Goal: Task Accomplishment & Management: Manage account settings

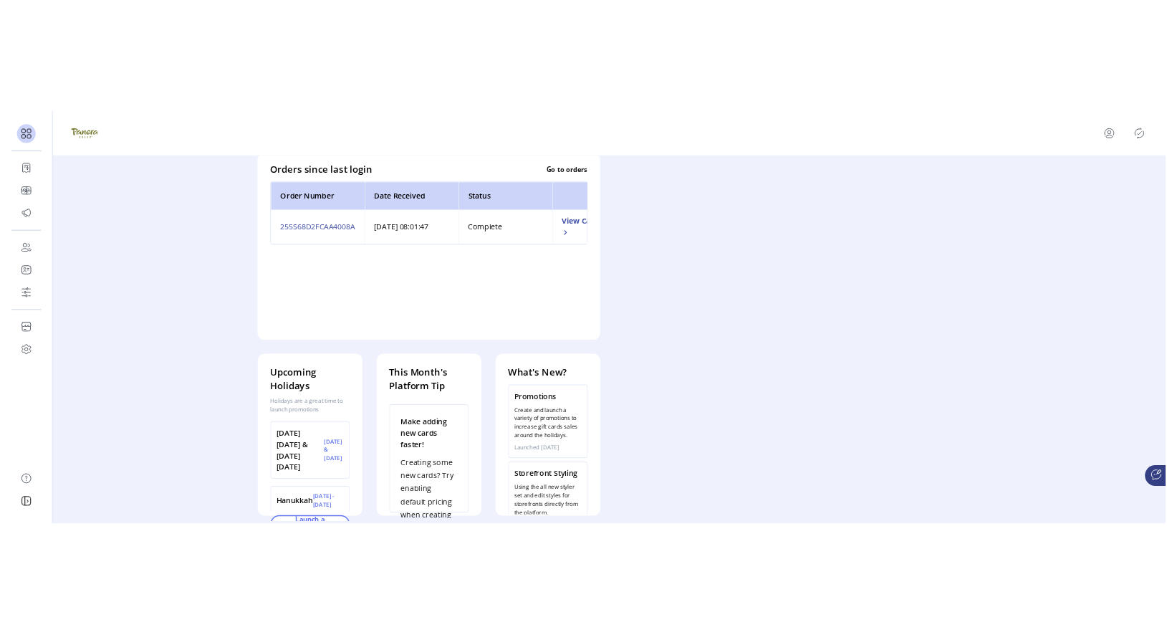
scroll to position [415, 0]
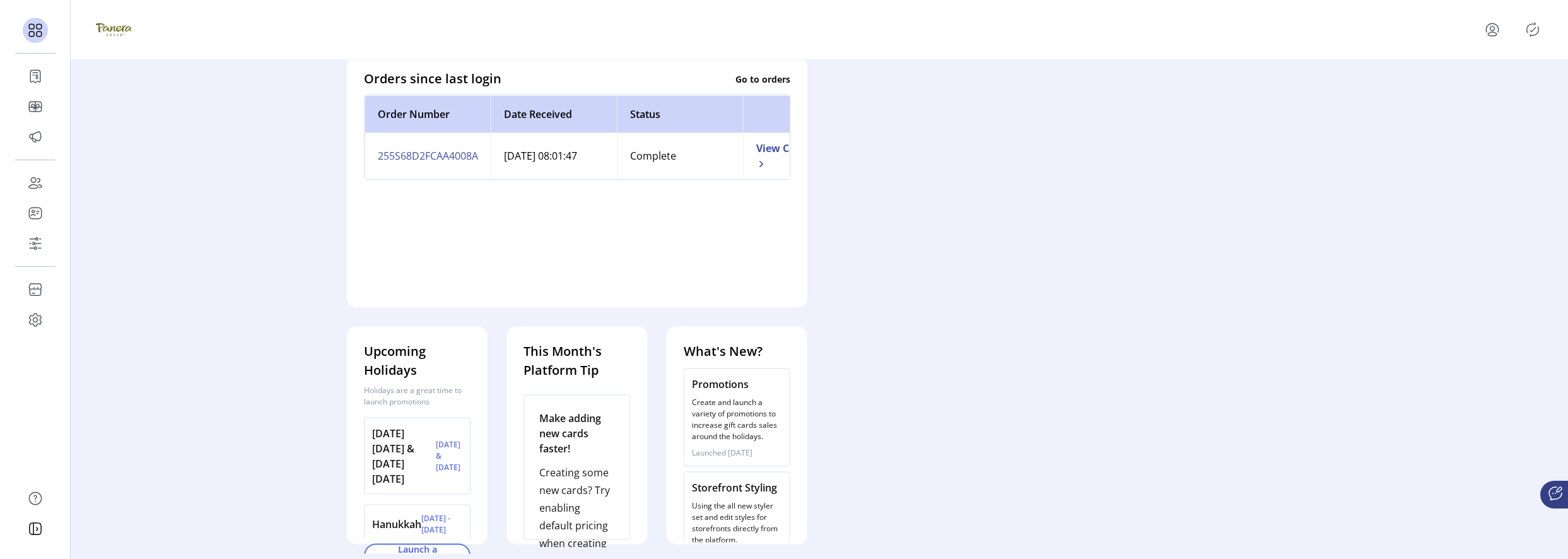
click at [556, 98] on ktd-grid "Add New Card Go to Orders Ask for Help Take a tour of the platform See where ca…" at bounding box center [819, 148] width 963 height 810
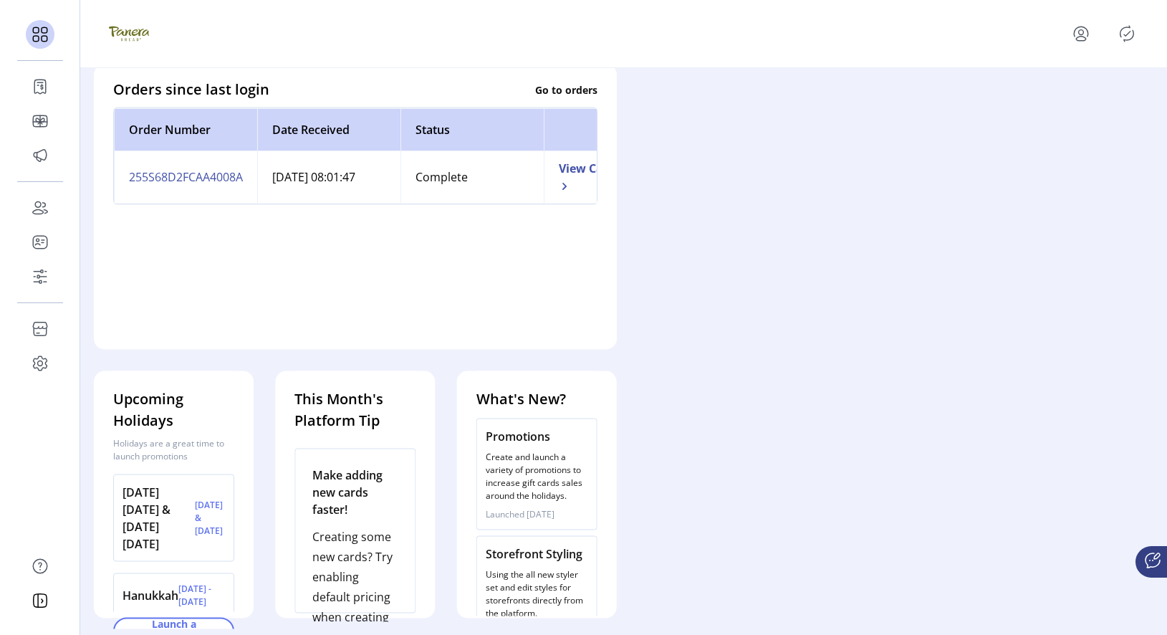
click at [632, 345] on ktd-grid "Add New Card Go to Orders Ask for Help Take a tour of the platform See where ca…" at bounding box center [623, 168] width 1081 height 920
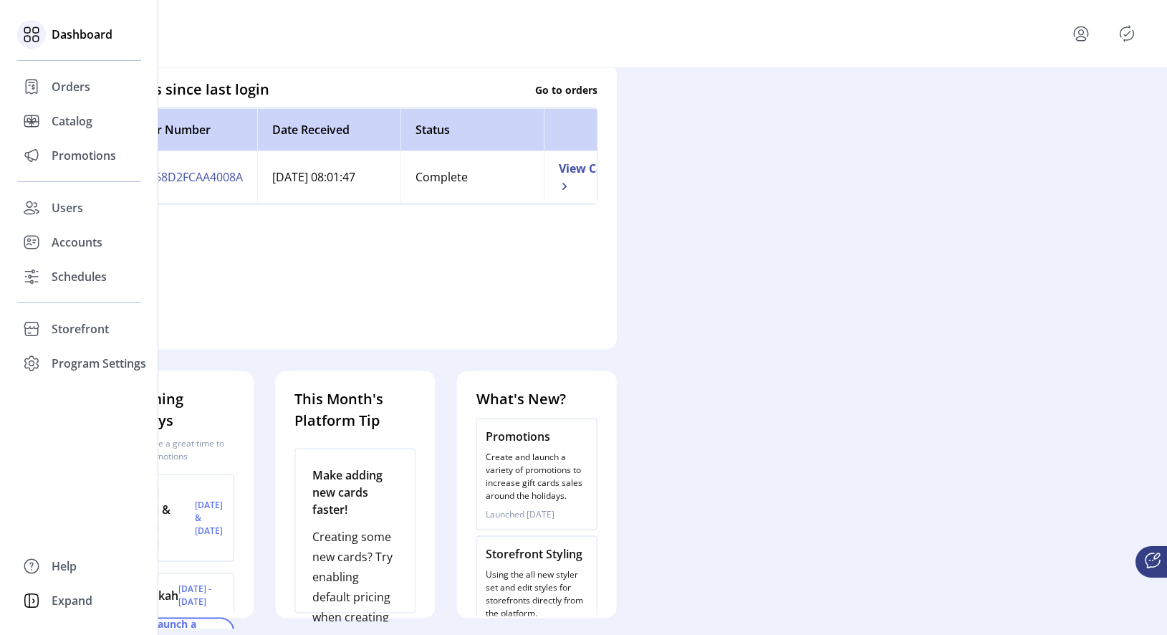
click at [86, 36] on span "Dashboard" at bounding box center [82, 34] width 61 height 17
click at [26, 41] on icon at bounding box center [27, 39] width 6 height 6
click at [32, 35] on icon at bounding box center [31, 34] width 23 height 23
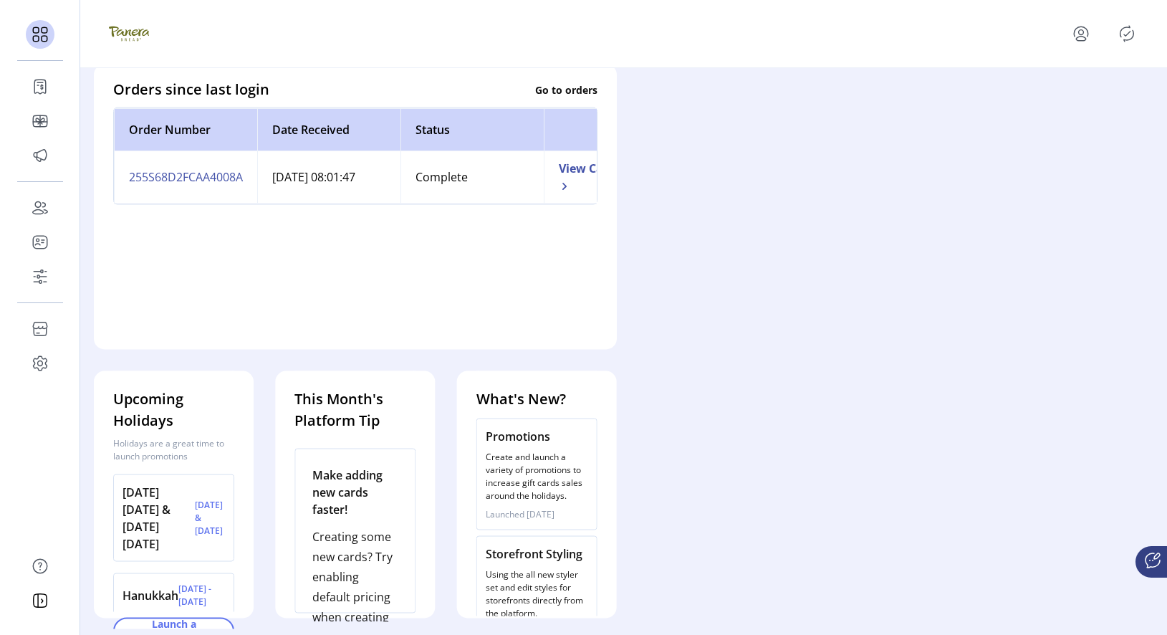
scroll to position [0, 0]
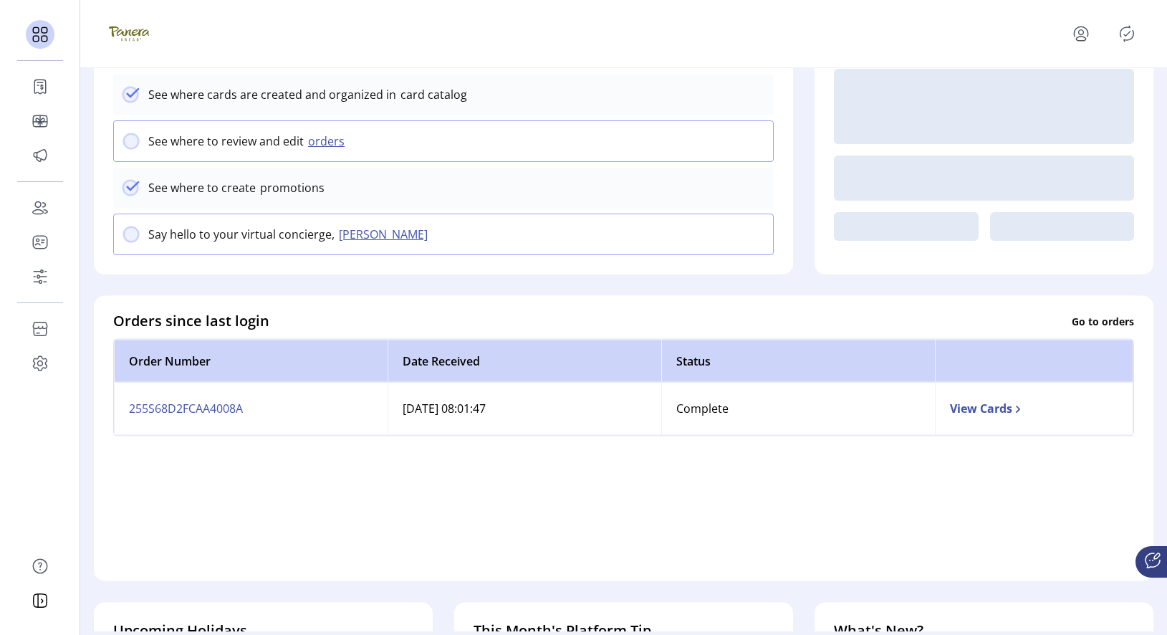
scroll to position [426, 0]
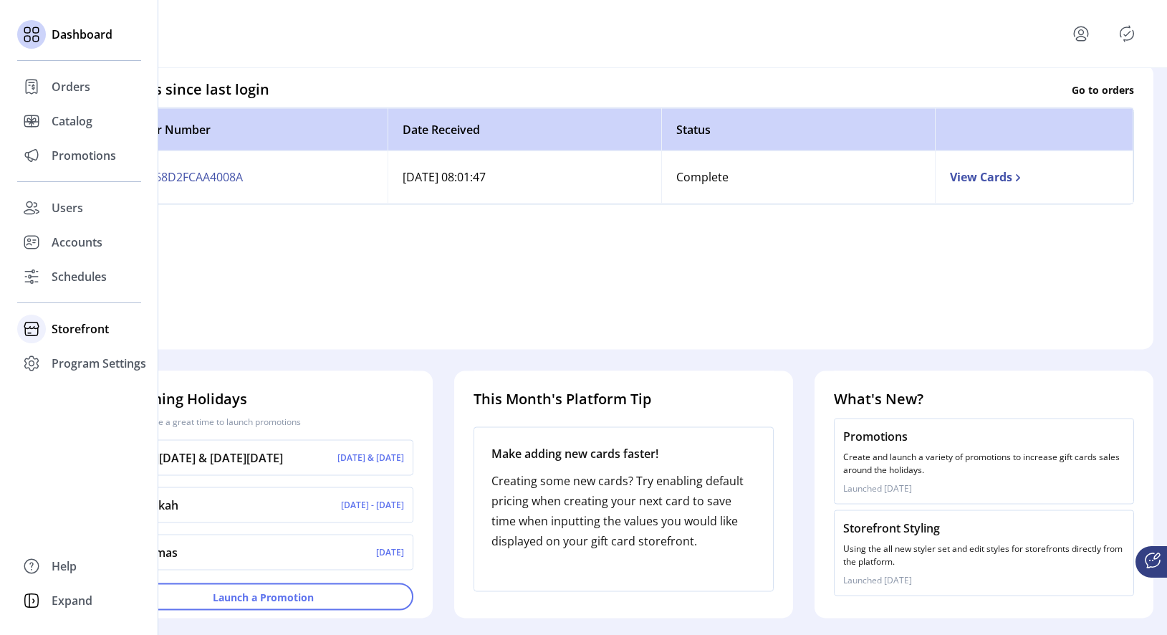
click at [62, 335] on span "Storefront" at bounding box center [80, 328] width 57 height 17
click at [93, 246] on span "Accounts" at bounding box center [77, 242] width 51 height 17
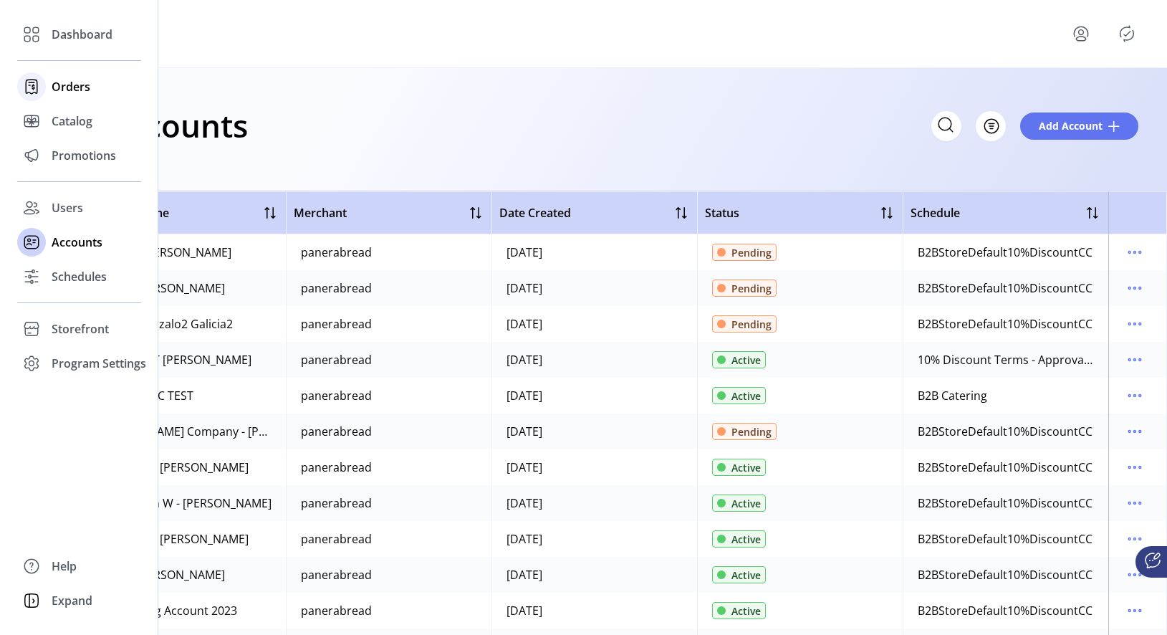
click at [55, 87] on span "Orders" at bounding box center [71, 86] width 39 height 17
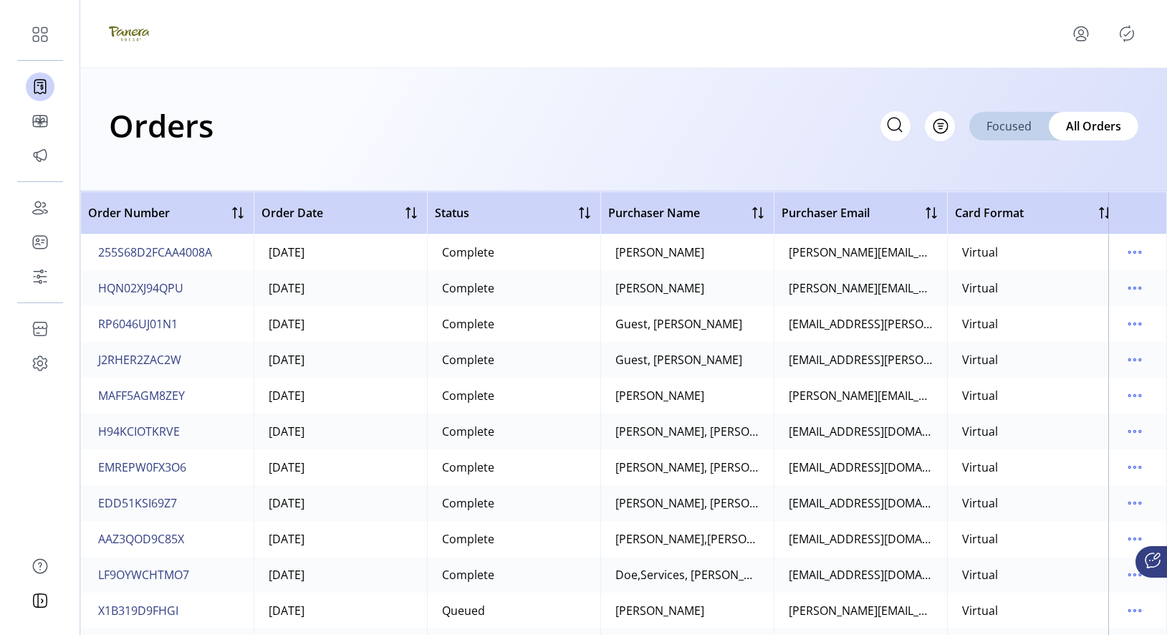
click at [1006, 129] on span "Focused" at bounding box center [1008, 125] width 45 height 17
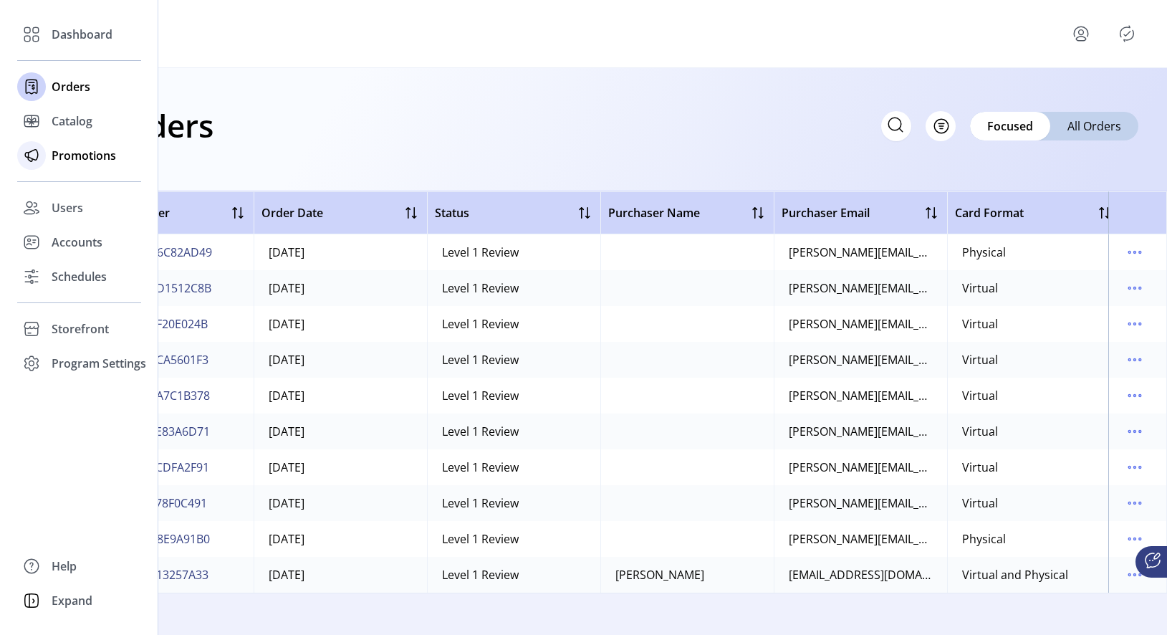
click at [53, 162] on span "Promotions" at bounding box center [84, 155] width 64 height 17
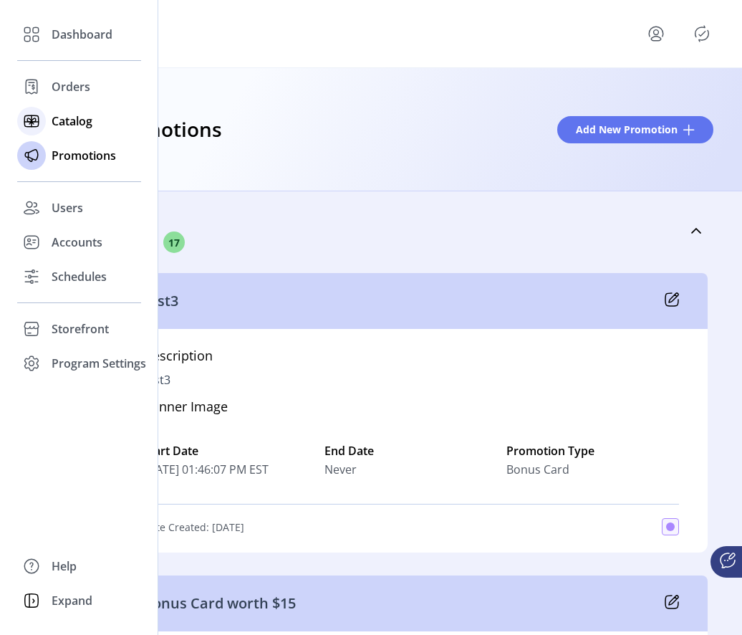
click at [49, 128] on div "Catalog" at bounding box center [79, 121] width 124 height 34
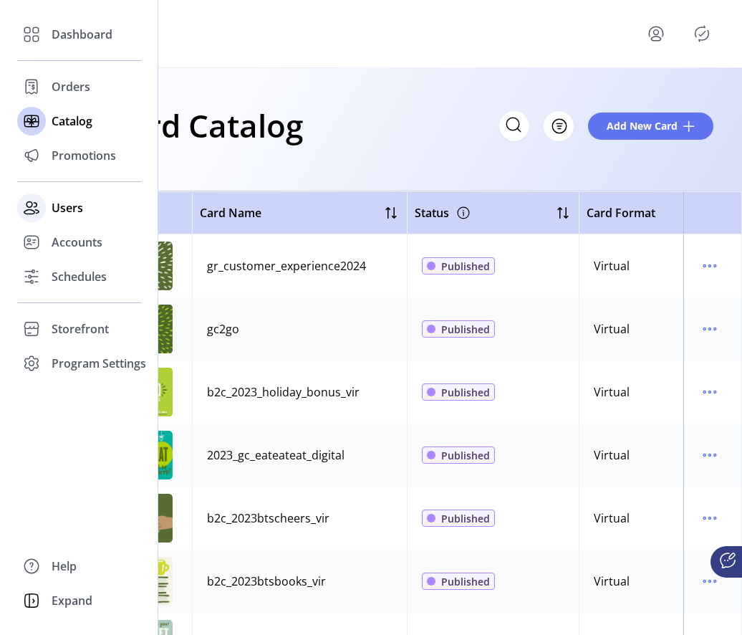
click at [56, 211] on span "Users" at bounding box center [68, 207] width 32 height 17
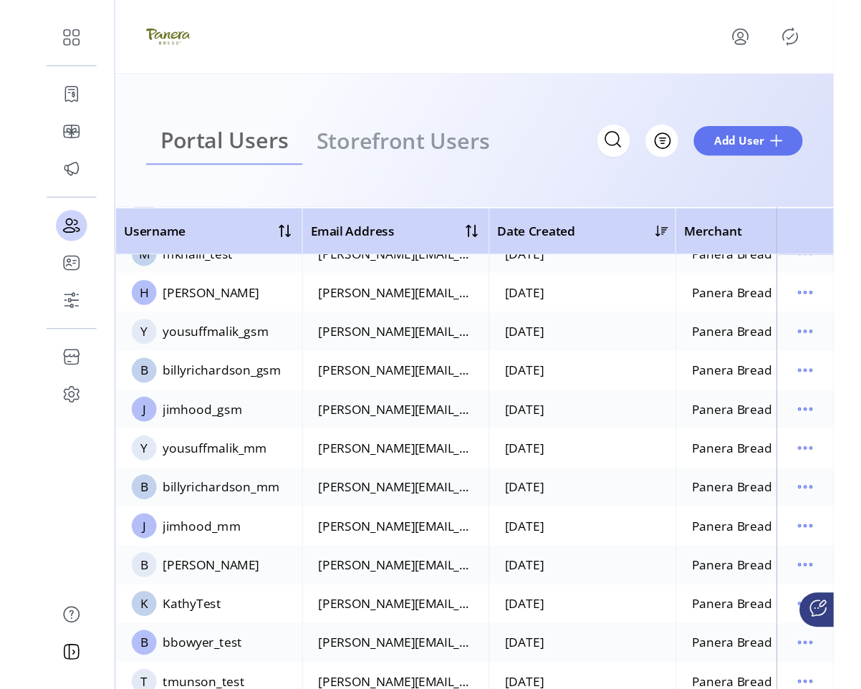
scroll to position [571, 0]
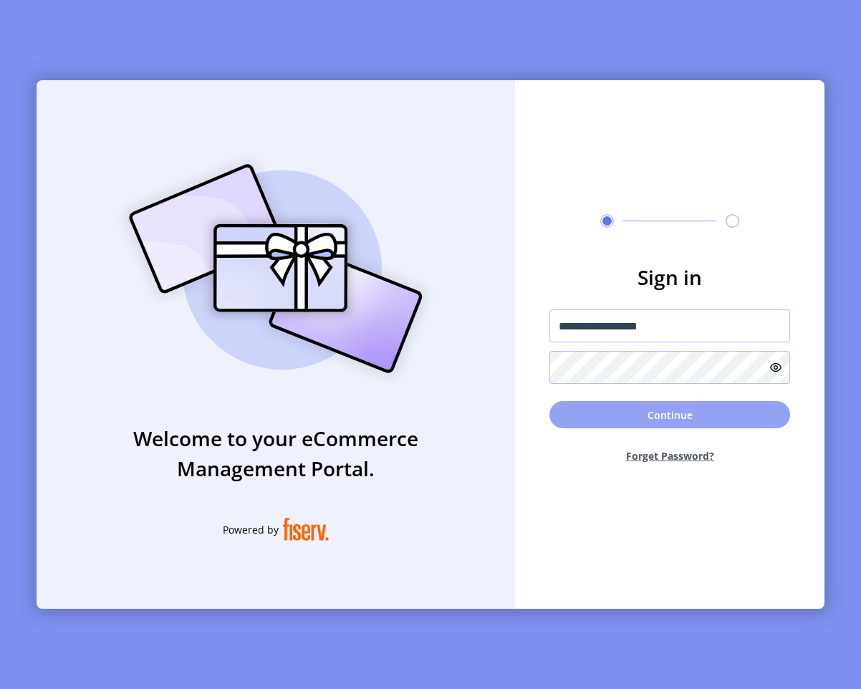
click at [700, 421] on button "Continue" at bounding box center [669, 414] width 241 height 27
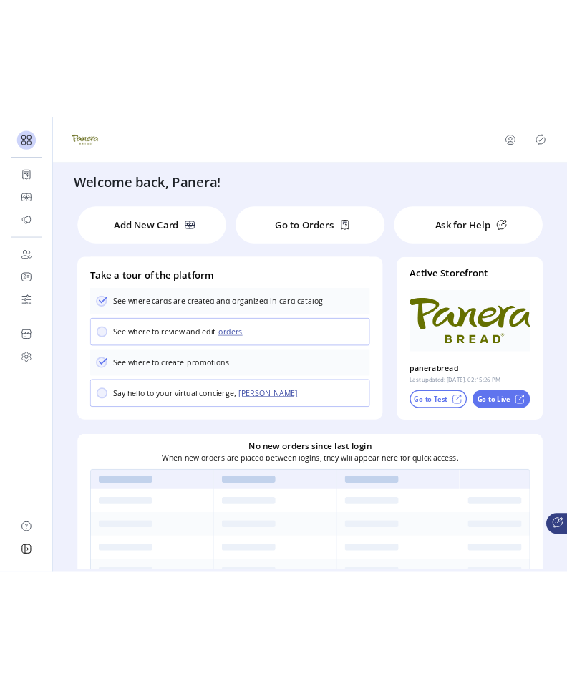
scroll to position [361, 0]
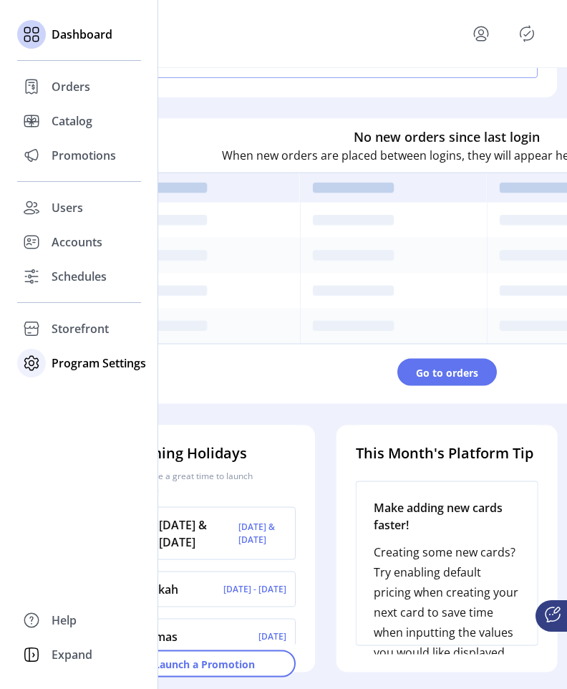
click at [54, 372] on div "Program Settings" at bounding box center [79, 363] width 124 height 34
click at [56, 340] on div "Storefront" at bounding box center [79, 329] width 124 height 34
click at [56, 360] on span "Configuration" at bounding box center [89, 357] width 75 height 17
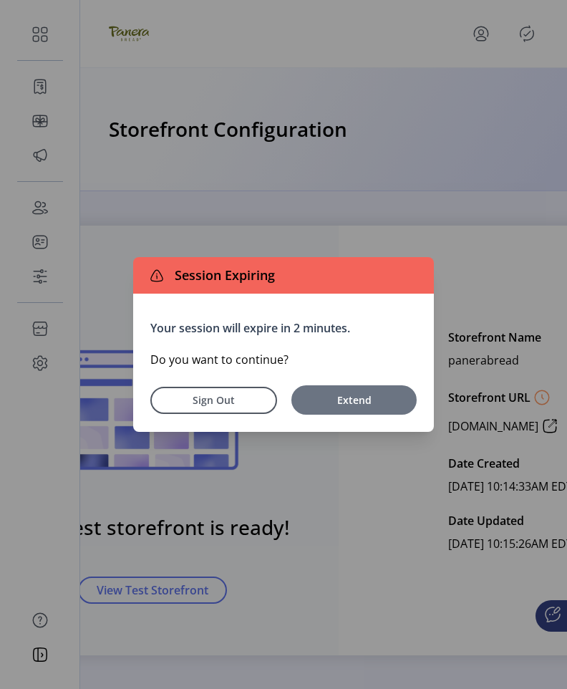
click at [362, 413] on button "Extend" at bounding box center [354, 399] width 125 height 29
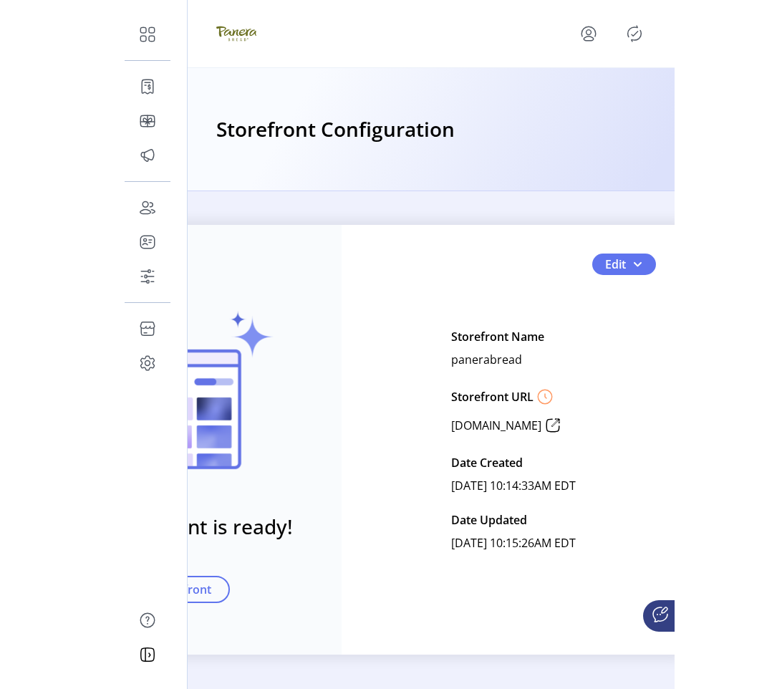
scroll to position [11, 0]
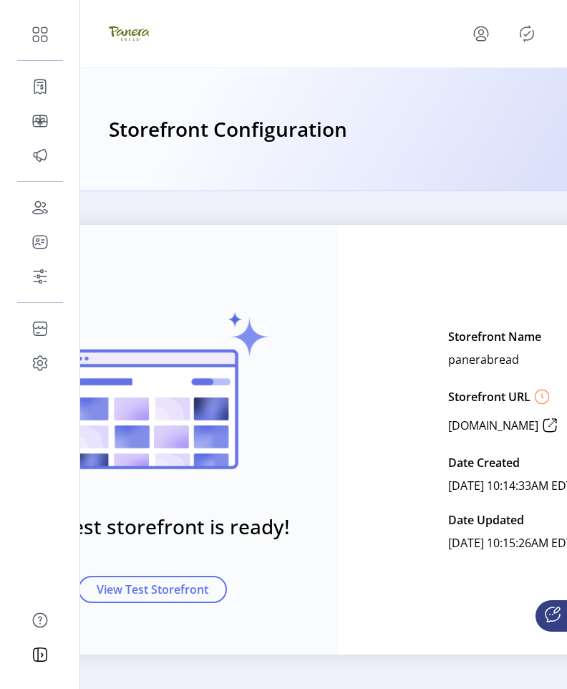
click at [184, 595] on div "Published Your test storefront is ready! View Test Storefront" at bounding box center [152, 440] width 373 height 430
click at [184, 581] on span "View Test Storefront" at bounding box center [153, 589] width 112 height 17
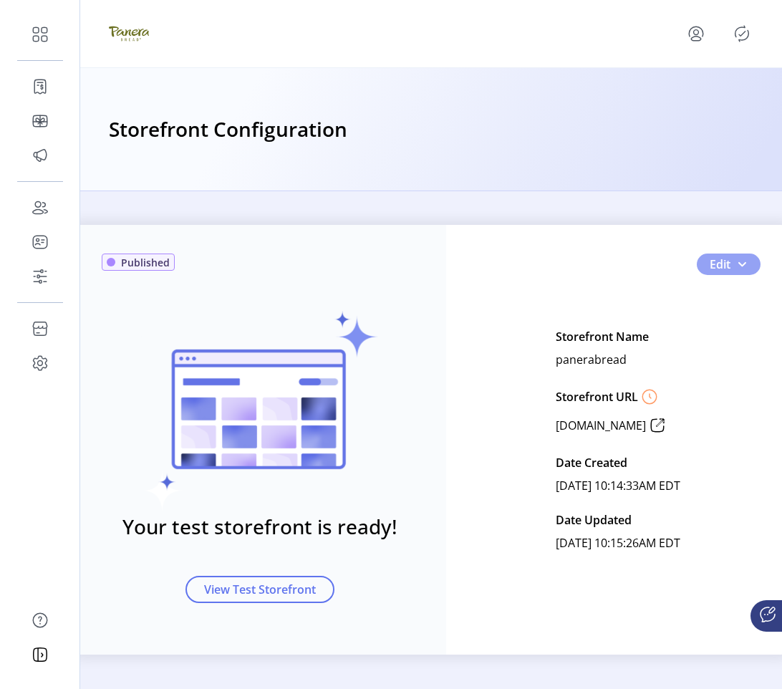
click at [567, 256] on span "Edit" at bounding box center [720, 264] width 21 height 17
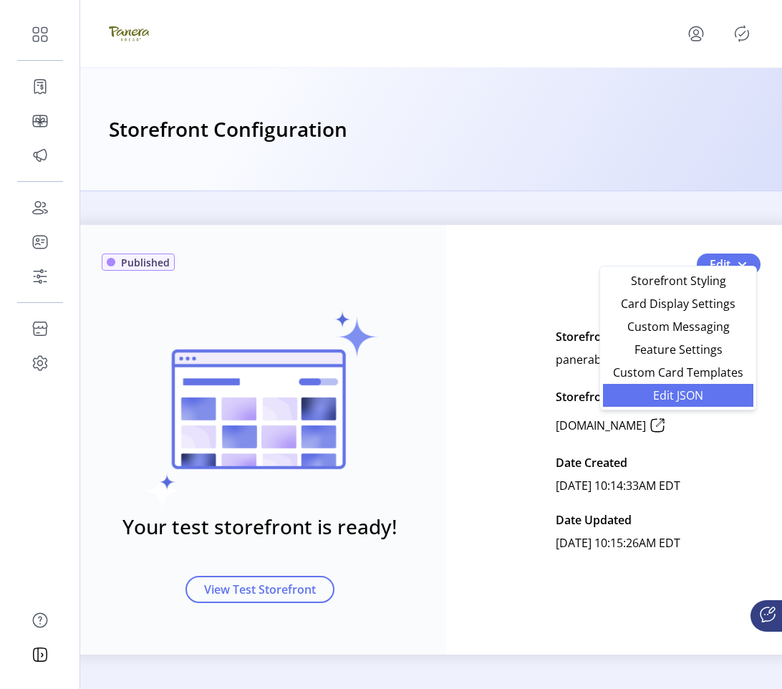
click at [567, 390] on span "Edit JSON" at bounding box center [678, 395] width 133 height 11
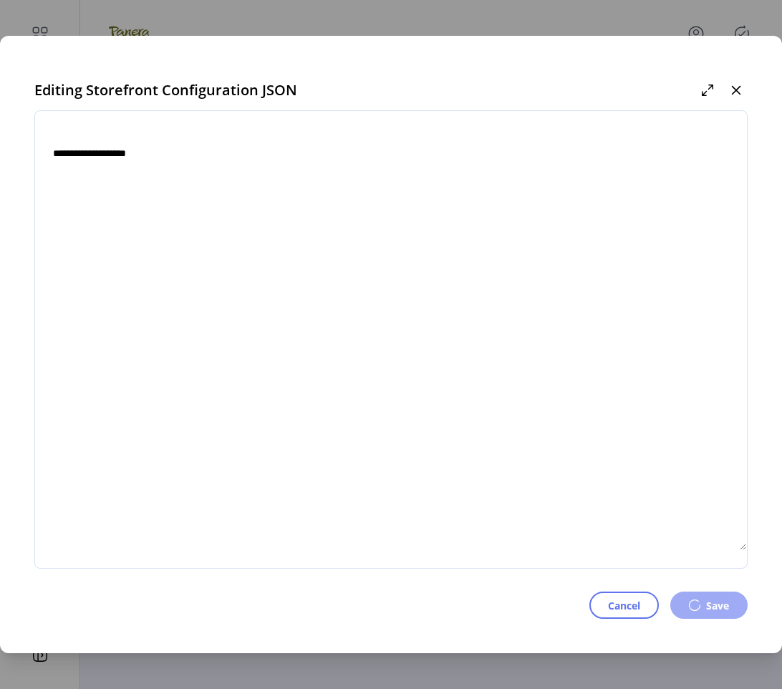
type textarea "**********"
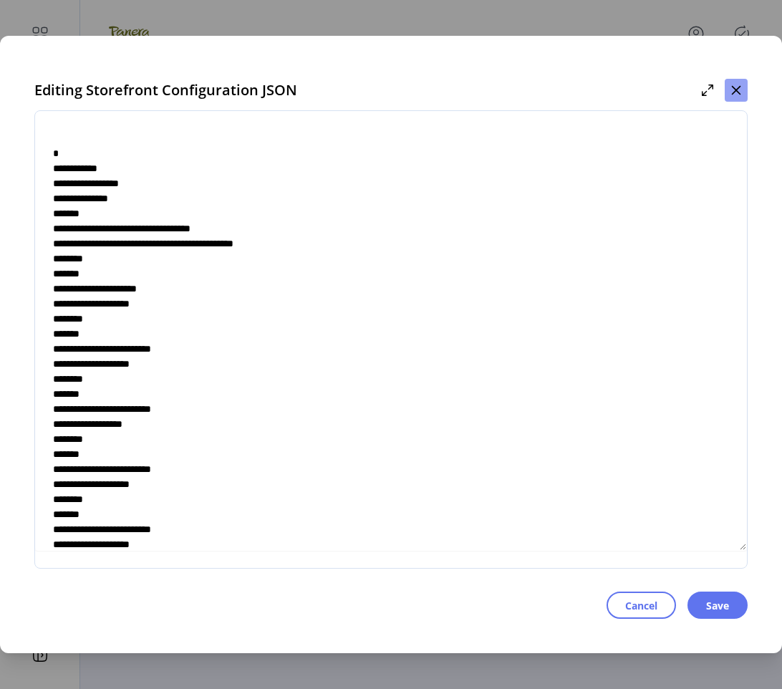
click at [567, 88] on icon "button" at bounding box center [736, 90] width 11 height 11
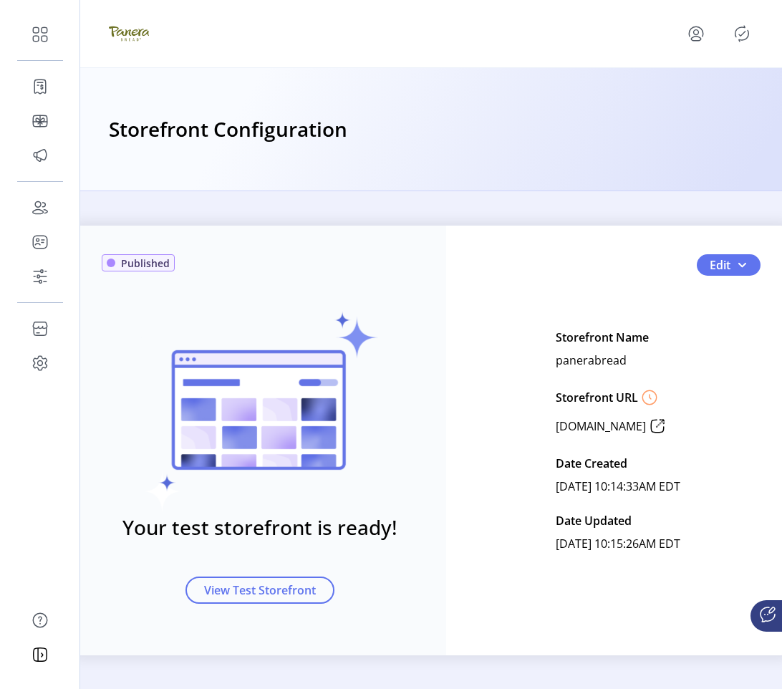
click at [567, 397] on icon at bounding box center [649, 397] width 23 height 23
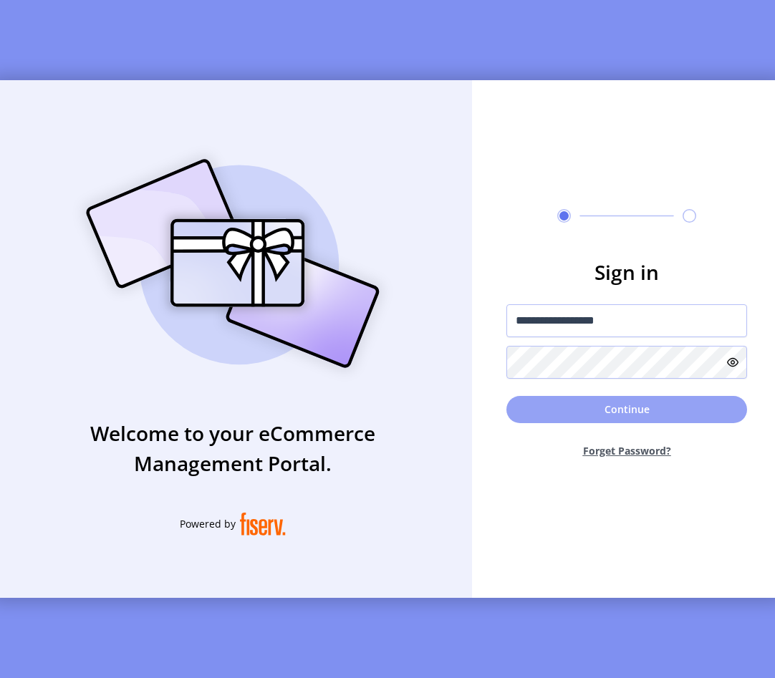
click at [567, 414] on button "Continue" at bounding box center [626, 409] width 241 height 27
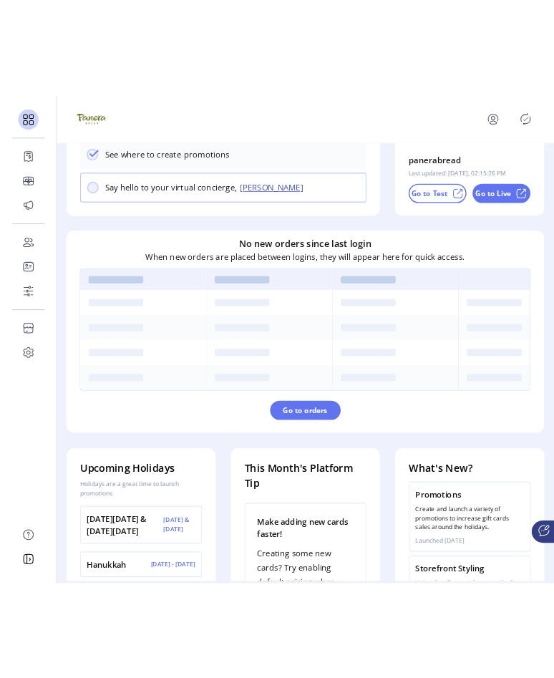
scroll to position [372, 0]
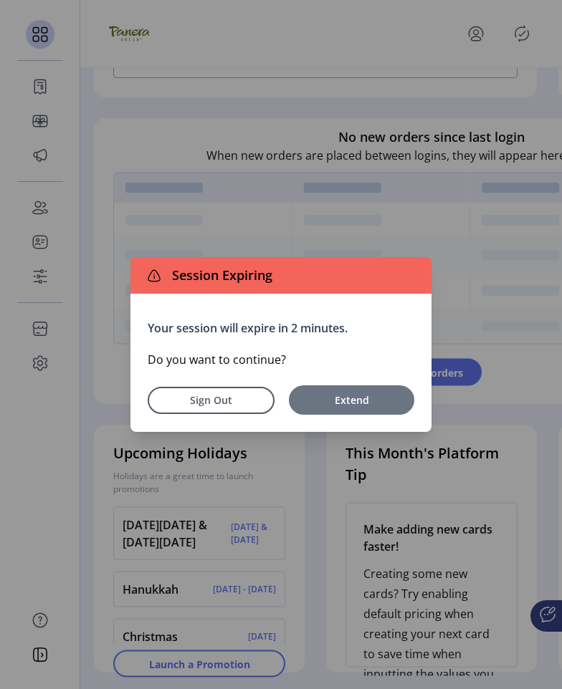
click at [393, 403] on span "Extend" at bounding box center [351, 400] width 111 height 15
